Goal: Check status

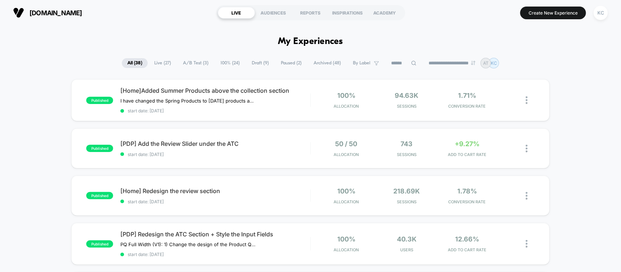
click at [199, 64] on span "A/B Test ( 3 )" at bounding box center [195, 63] width 36 height 10
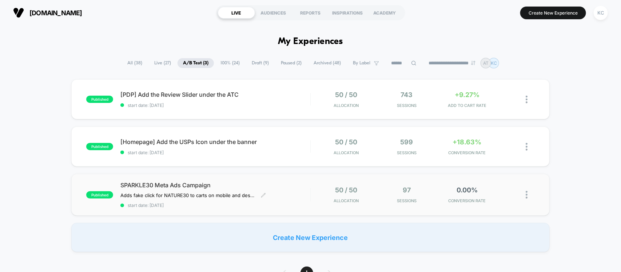
scroll to position [45, 0]
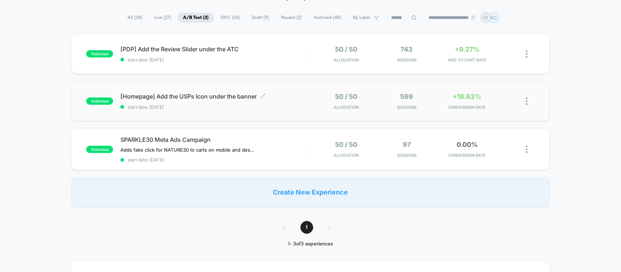
click at [221, 108] on span "start date: [DATE]" at bounding box center [214, 106] width 189 height 5
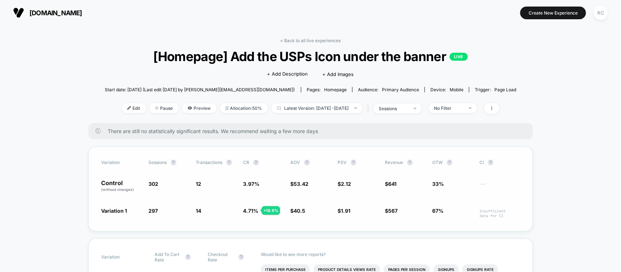
drag, startPoint x: 526, startPoint y: 216, endPoint x: 524, endPoint y: 219, distance: 4.2
click at [523, 219] on div "Variation Sessions ? Transactions ? CR ? AOV ? PSV ? Revenue ? OTW ? CI ? Contr…" at bounding box center [310, 189] width 444 height 85
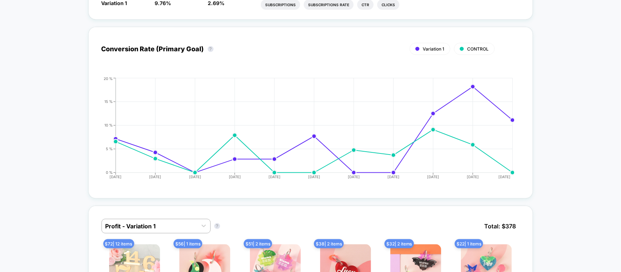
scroll to position [318, 0]
